Goal: Find specific page/section: Find specific page/section

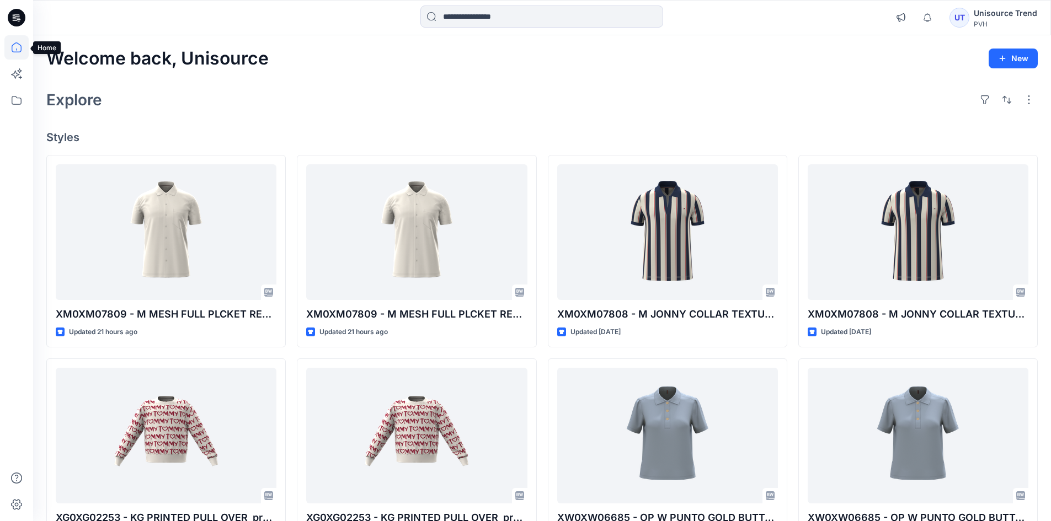
click at [9, 51] on icon at bounding box center [16, 47] width 24 height 24
click at [18, 104] on icon at bounding box center [17, 100] width 10 height 9
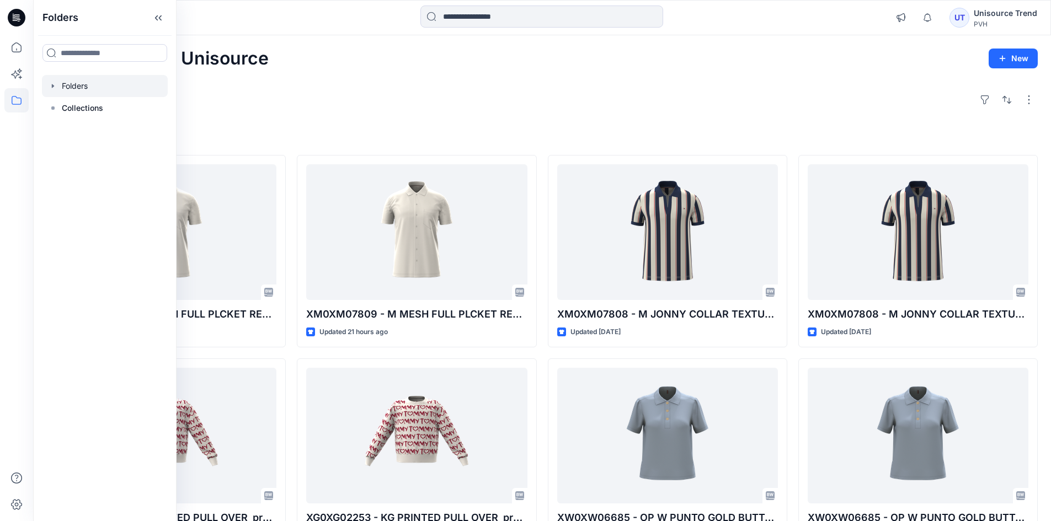
click at [99, 92] on div at bounding box center [105, 86] width 126 height 22
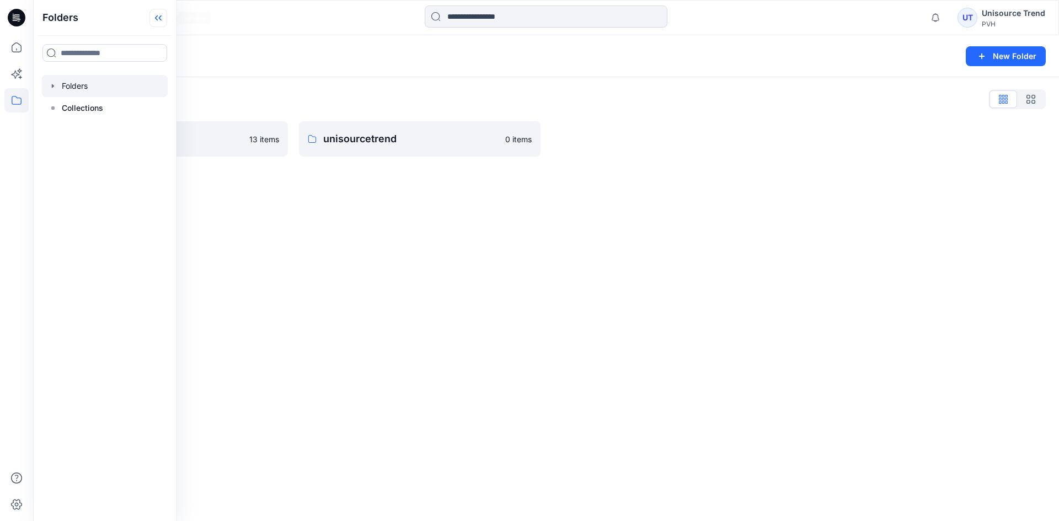
click at [165, 22] on icon at bounding box center [158, 18] width 18 height 18
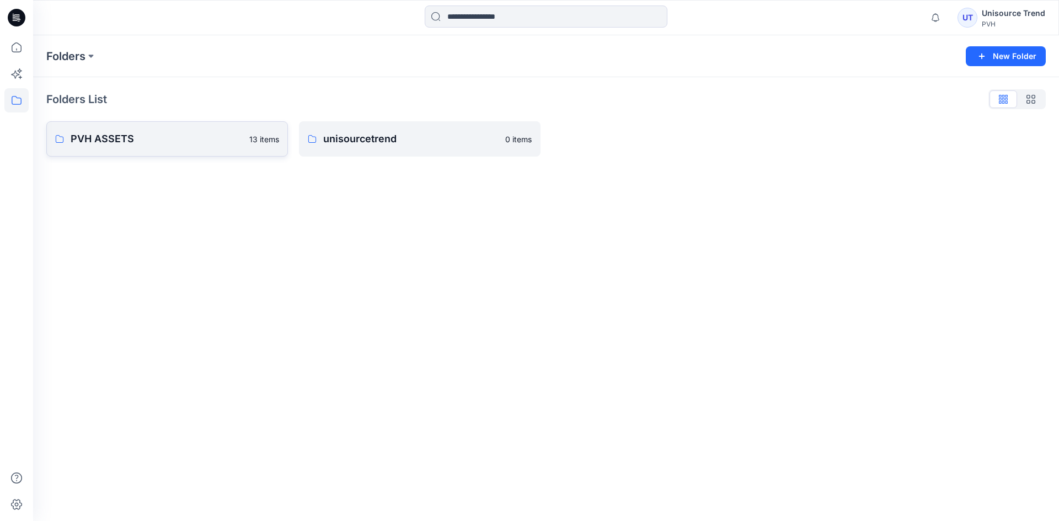
click at [153, 136] on p "PVH ASSETS" at bounding box center [157, 138] width 172 height 15
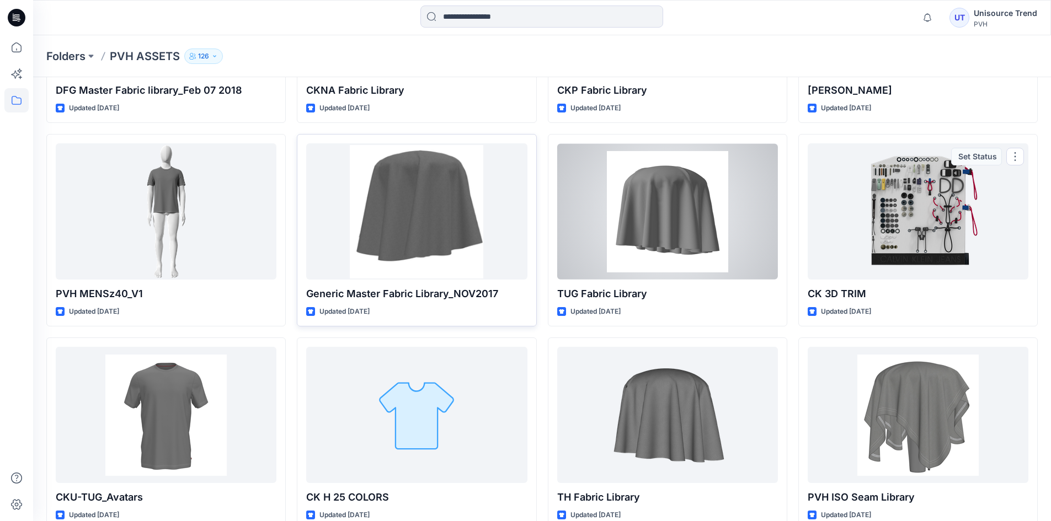
scroll to position [333, 0]
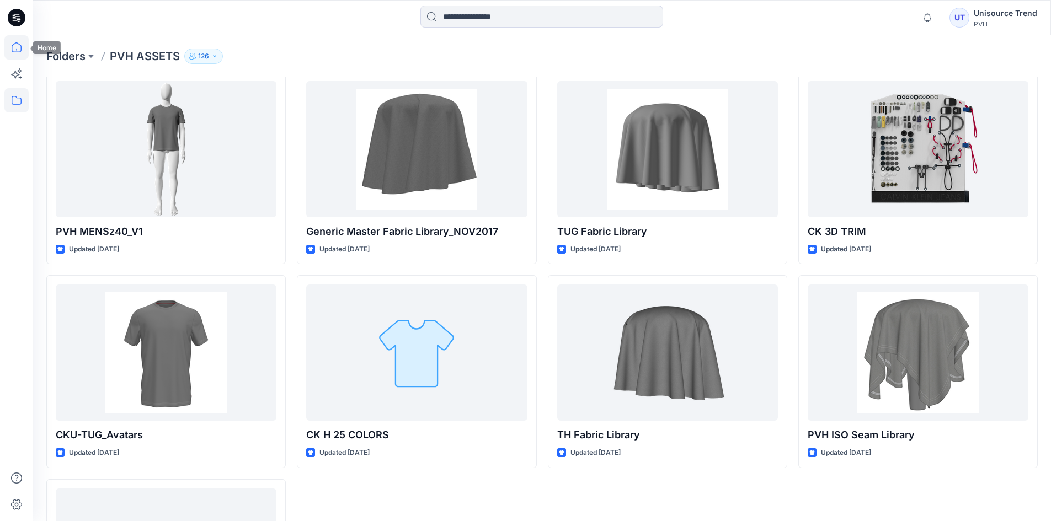
click at [11, 48] on icon at bounding box center [16, 47] width 24 height 24
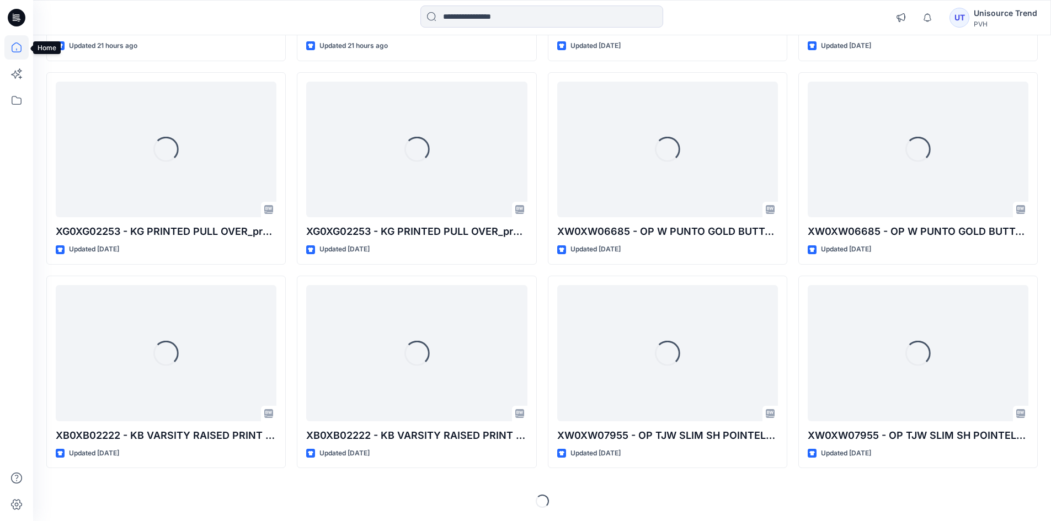
scroll to position [286, 0]
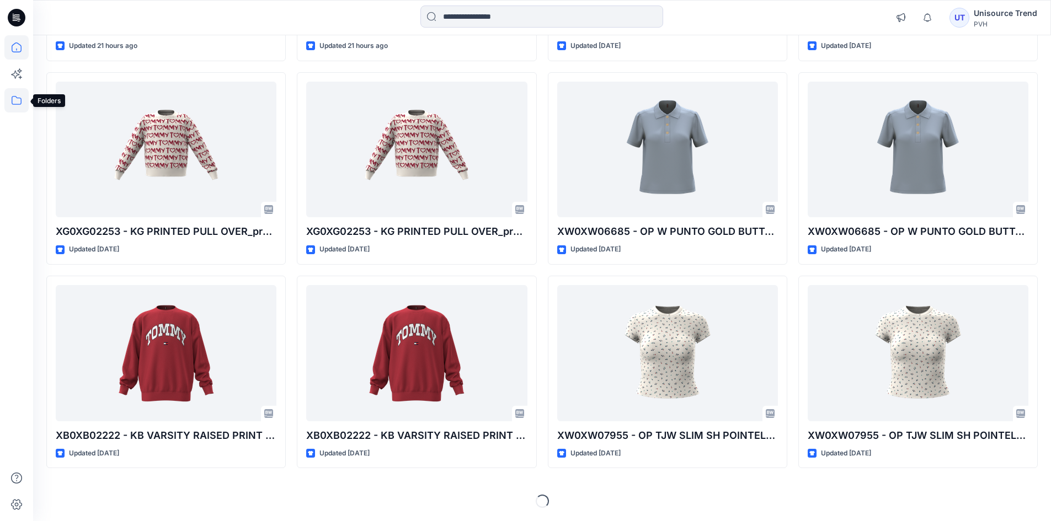
click at [17, 101] on icon at bounding box center [16, 100] width 24 height 24
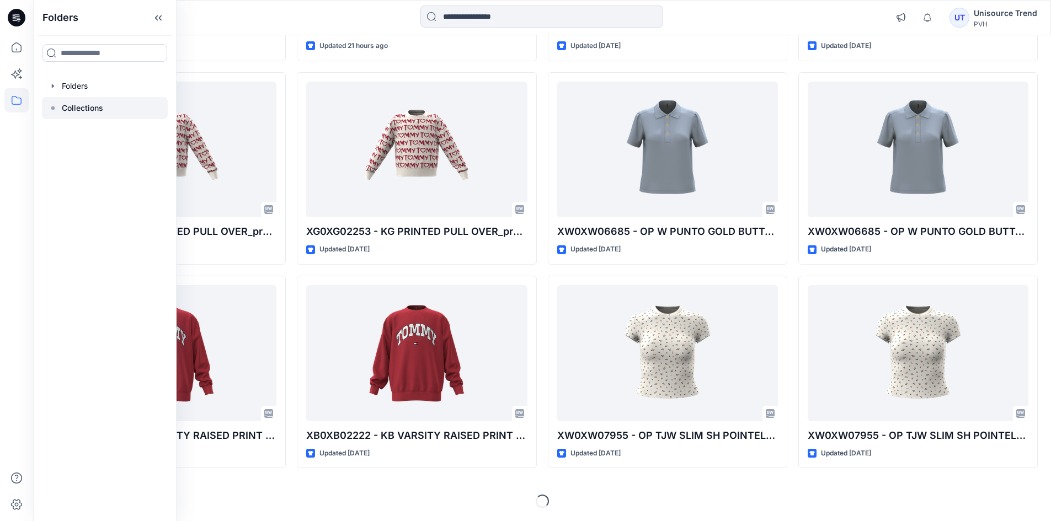
click at [88, 102] on p "Collections" at bounding box center [82, 107] width 41 height 13
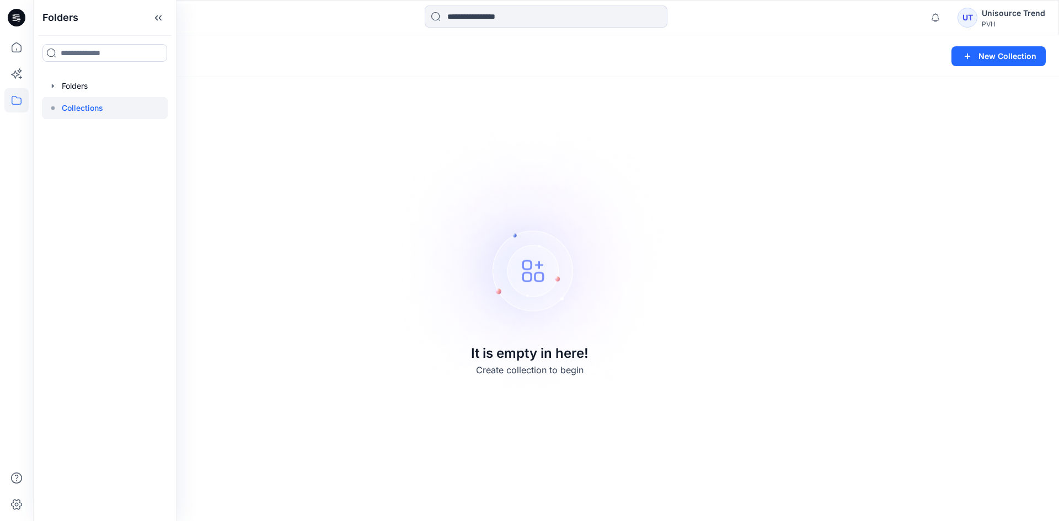
click at [995, 17] on div "Unisource Trend" at bounding box center [1013, 13] width 63 height 13
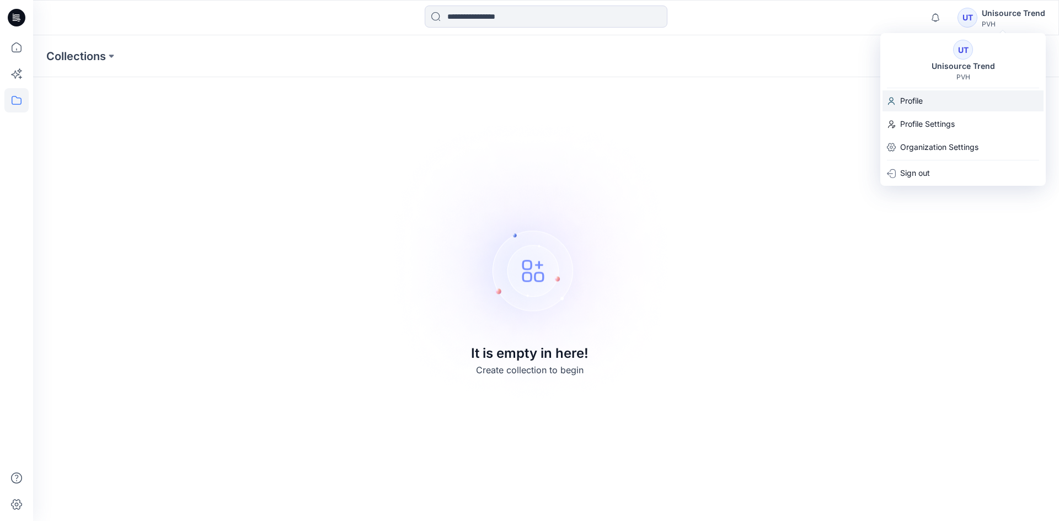
click at [914, 100] on p "Profile" at bounding box center [911, 100] width 23 height 21
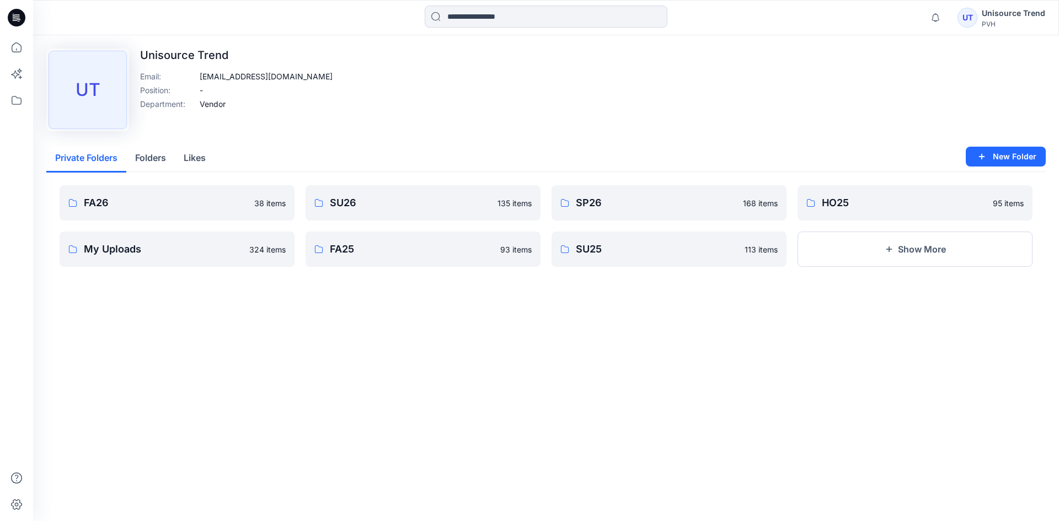
click at [153, 160] on button "Folders" at bounding box center [150, 158] width 49 height 28
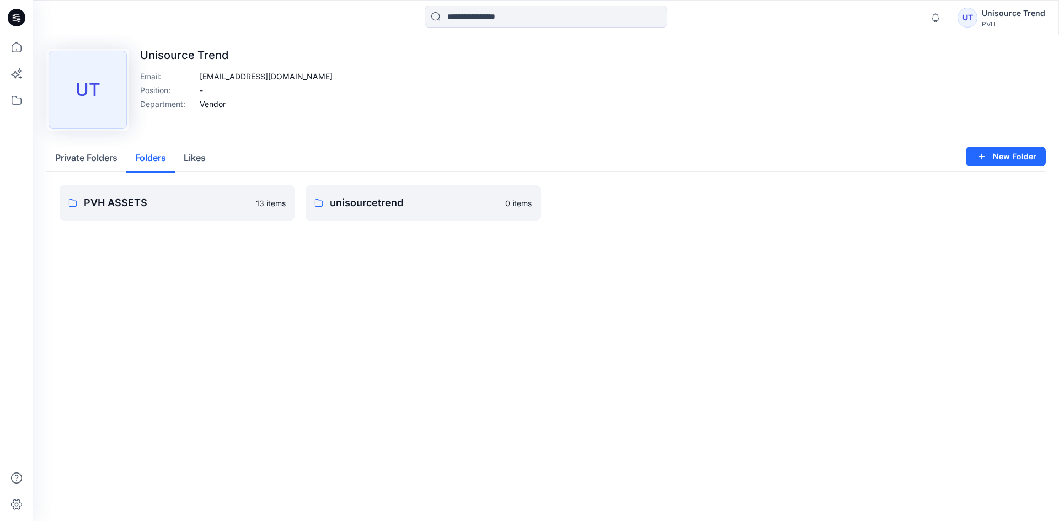
click at [86, 168] on button "Private Folders" at bounding box center [86, 158] width 80 height 28
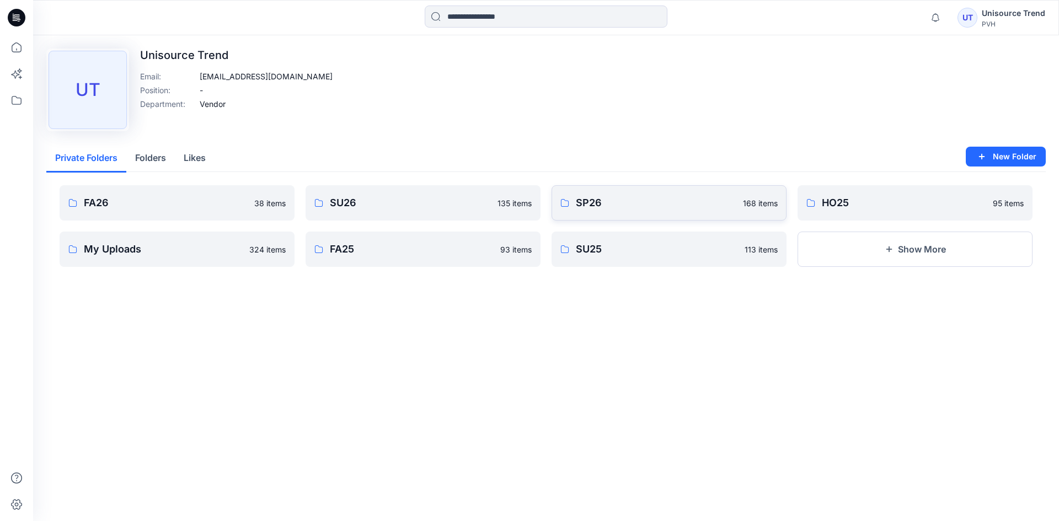
click at [652, 204] on p "SP26" at bounding box center [656, 202] width 160 height 15
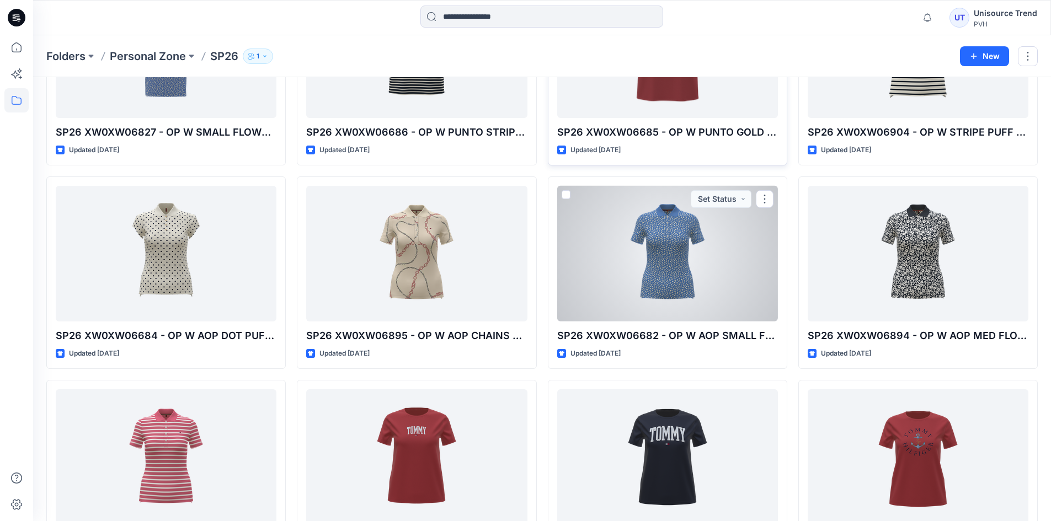
scroll to position [8156, 0]
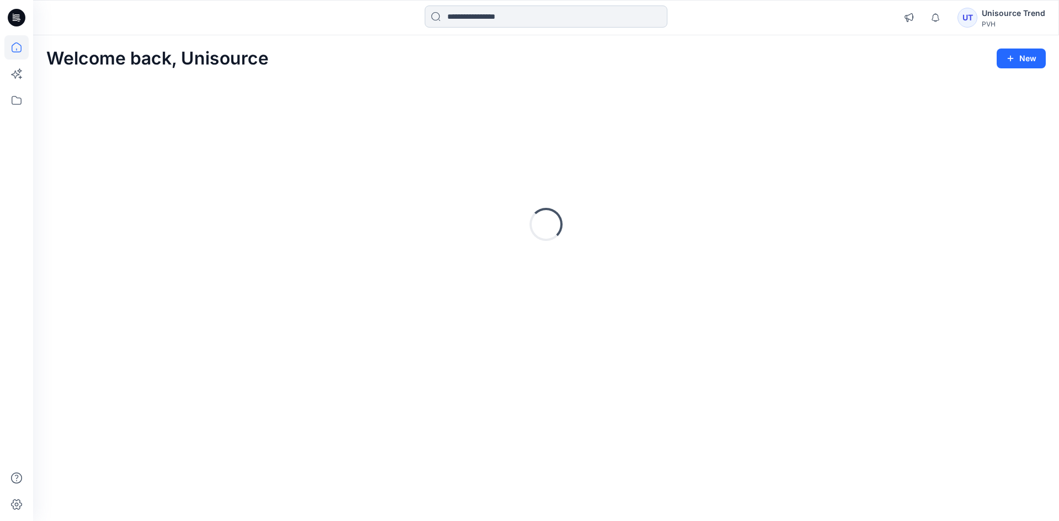
click at [544, 18] on input at bounding box center [546, 17] width 243 height 22
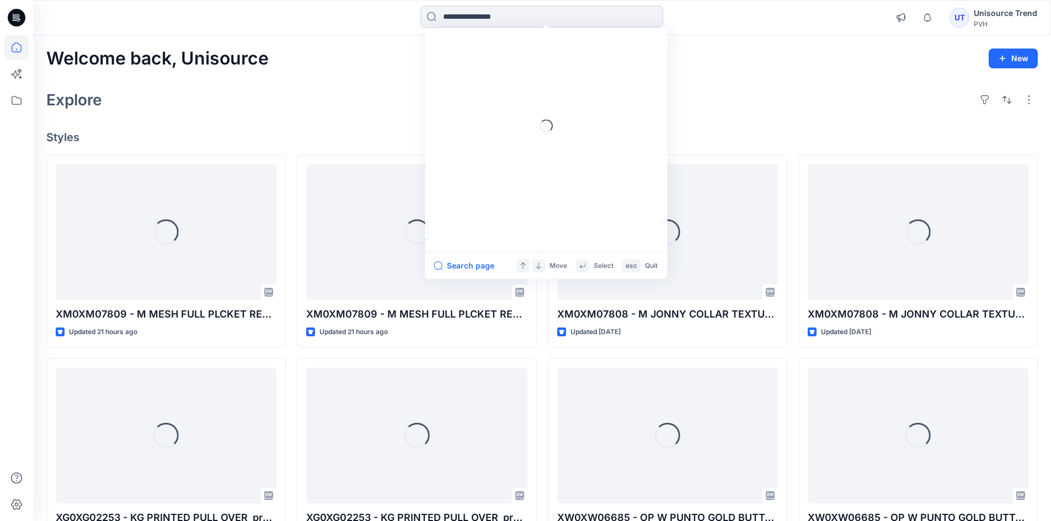
paste input "**********"
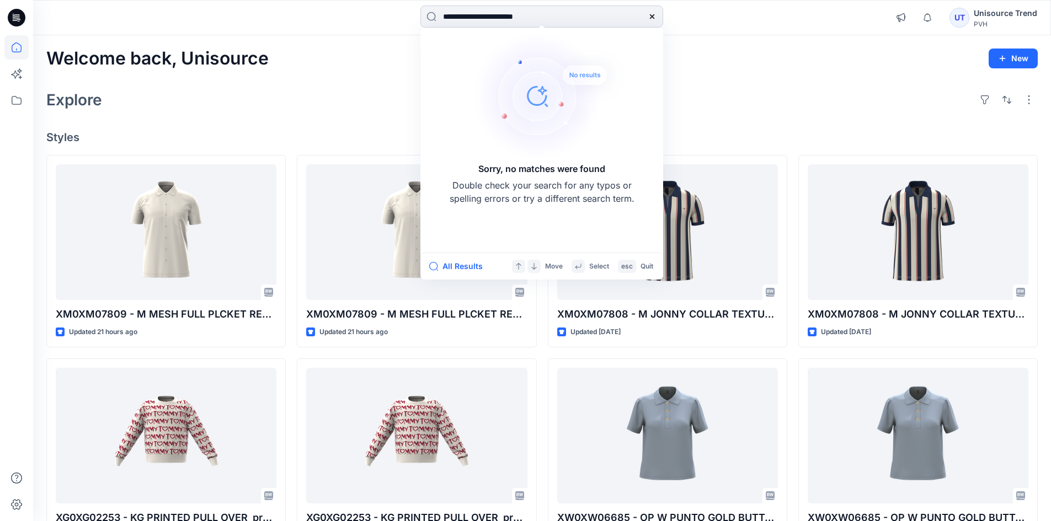
click at [443, 16] on input "**********" at bounding box center [541, 17] width 243 height 22
type input "**********"
click at [733, 77] on div "Welcome back, Unisource New Explore Styles XM0XM07809 - M MESH FULL PLCKET REG …" at bounding box center [542, 421] width 1018 height 772
